Goal: Task Accomplishment & Management: Use online tool/utility

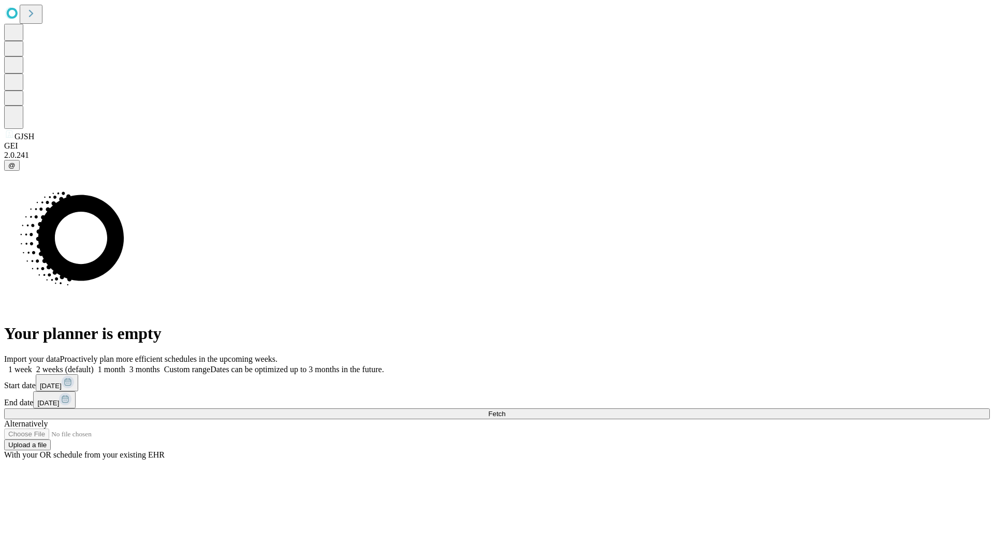
click at [505, 410] on span "Fetch" at bounding box center [496, 414] width 17 height 8
